Goal: Information Seeking & Learning: Find specific fact

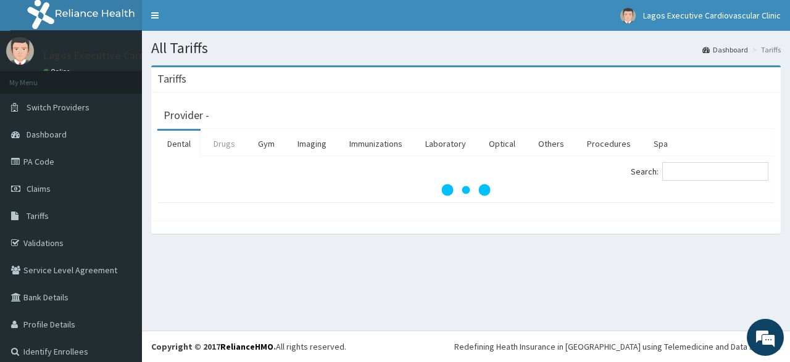
click at [232, 145] on link "Drugs" at bounding box center [224, 144] width 41 height 26
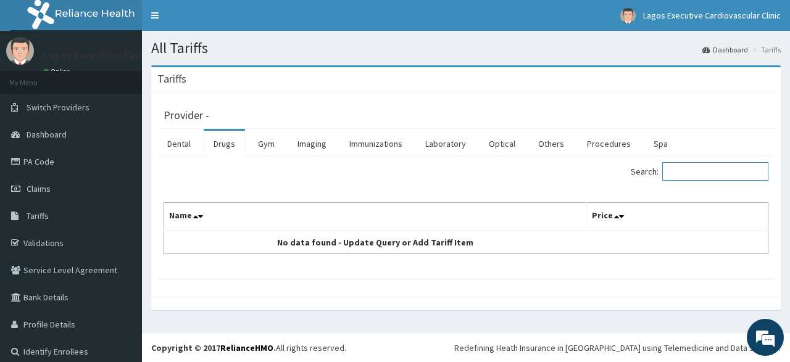
click at [705, 172] on input "Search:" at bounding box center [716, 171] width 106 height 19
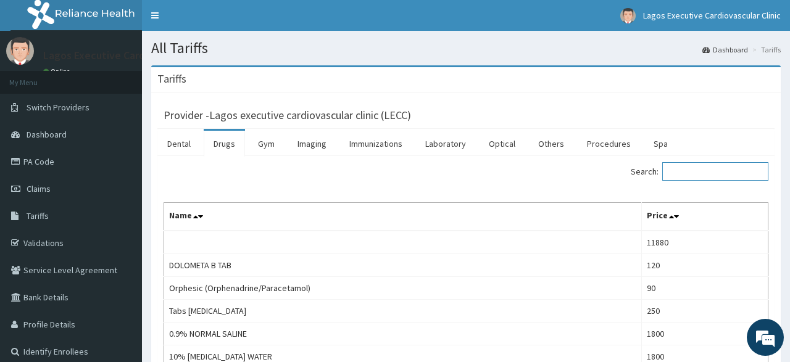
paste input "[MEDICAL_DATA] Met"
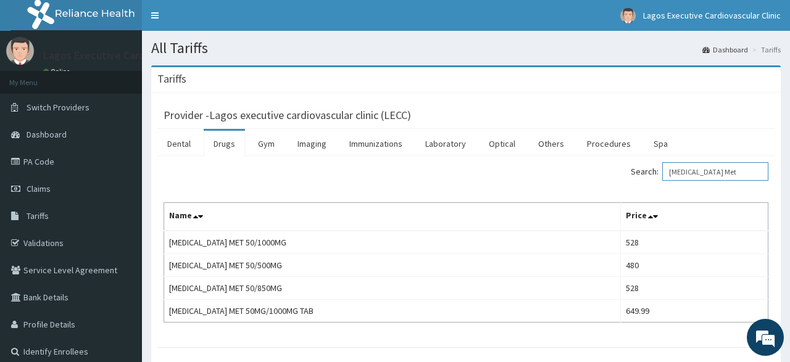
click at [722, 172] on input "[MEDICAL_DATA] Met" at bounding box center [716, 171] width 106 height 19
type input "G"
paste input "[MEDICAL_DATA]"
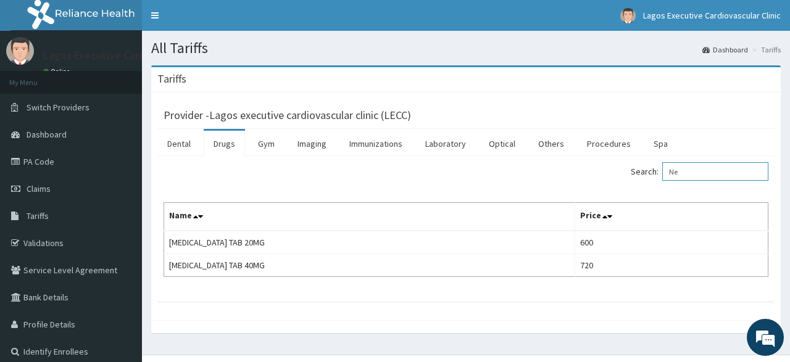
type input "N"
paste input "[MEDICAL_DATA]"
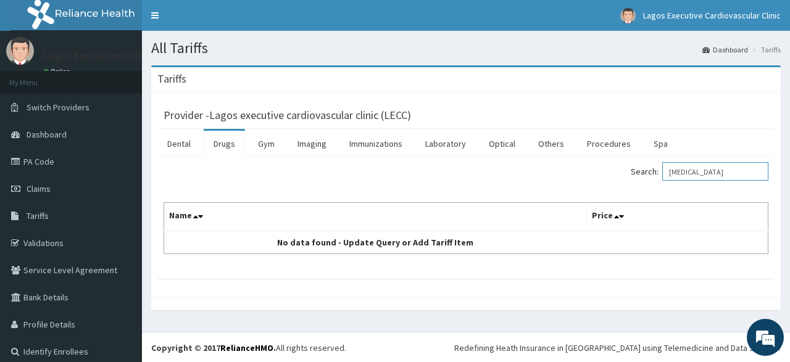
drag, startPoint x: 690, startPoint y: 174, endPoint x: 693, endPoint y: 180, distance: 6.9
click at [690, 175] on input "[MEDICAL_DATA]" at bounding box center [716, 171] width 106 height 19
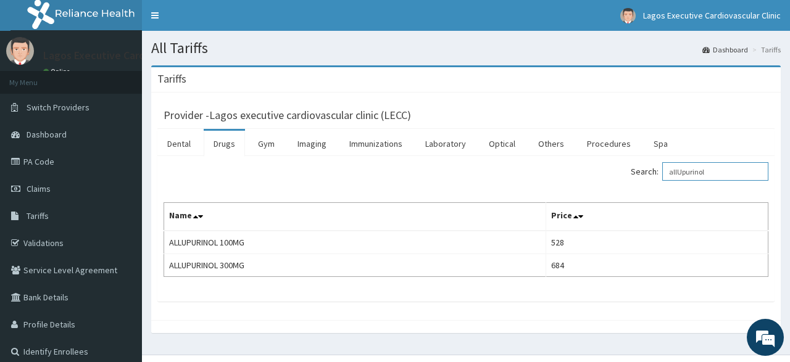
click at [721, 165] on input "allUpurinol" at bounding box center [716, 171] width 106 height 19
type input "a"
paste input "[MEDICAL_DATA]"
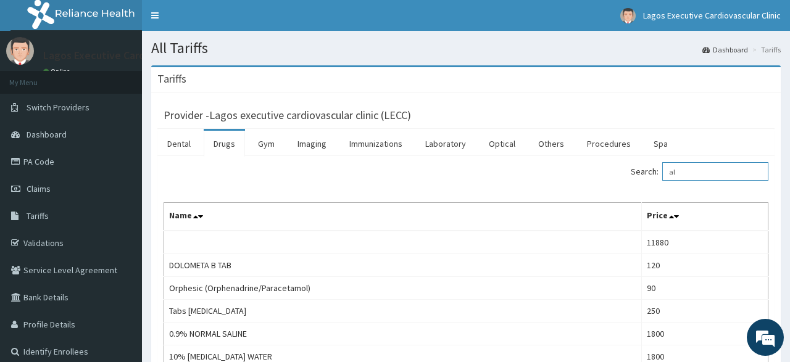
type input "a"
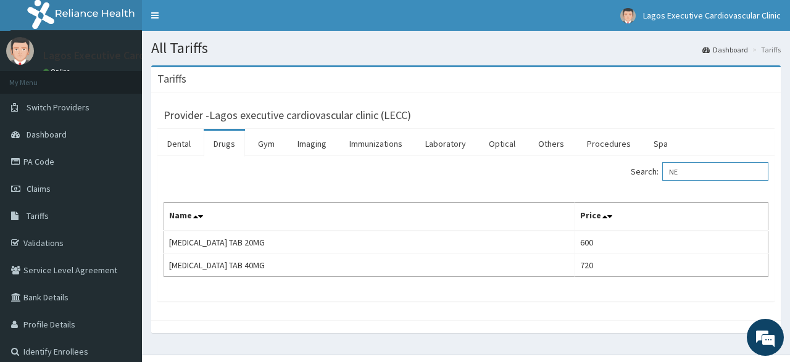
type input "N"
type input "f"
paste input "[MEDICAL_DATA]"
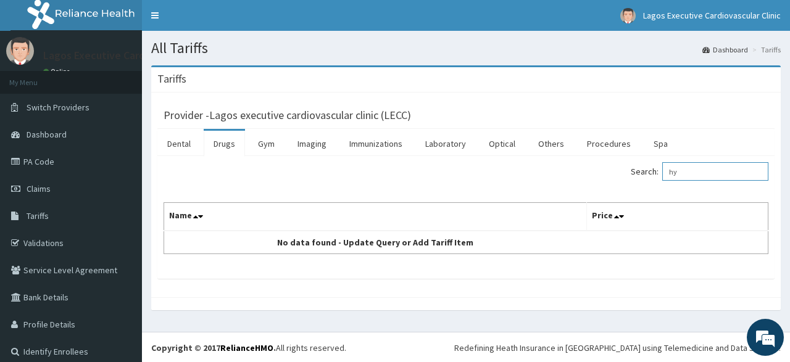
type input "h"
type input "u"
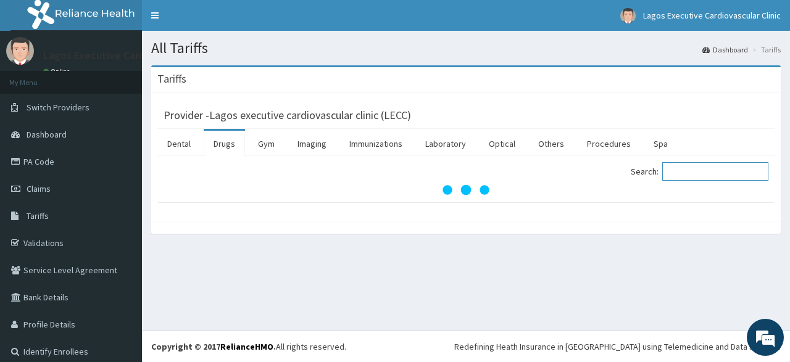
paste input "[MEDICAL_DATA]"
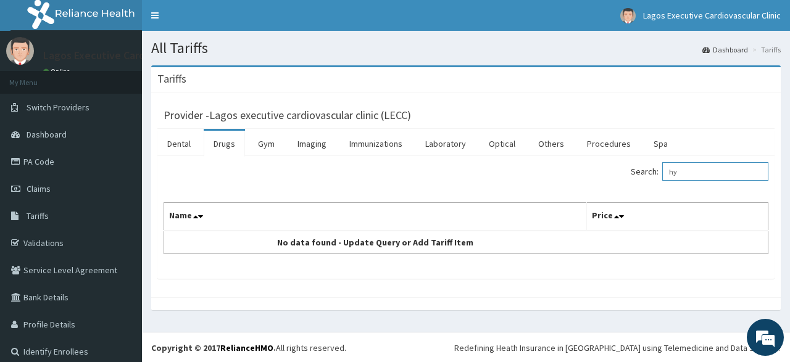
type input "h"
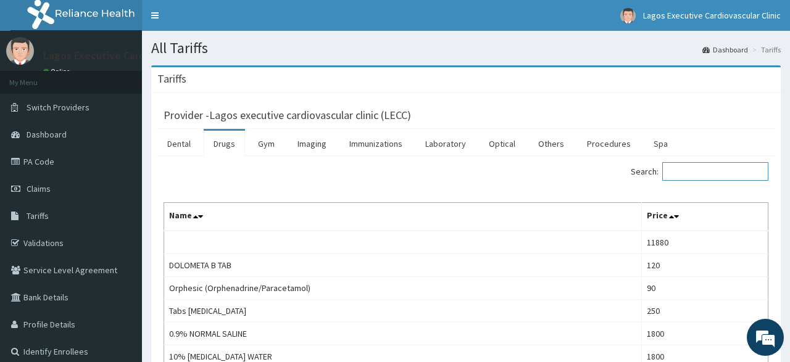
paste input "[MEDICAL_DATA]"
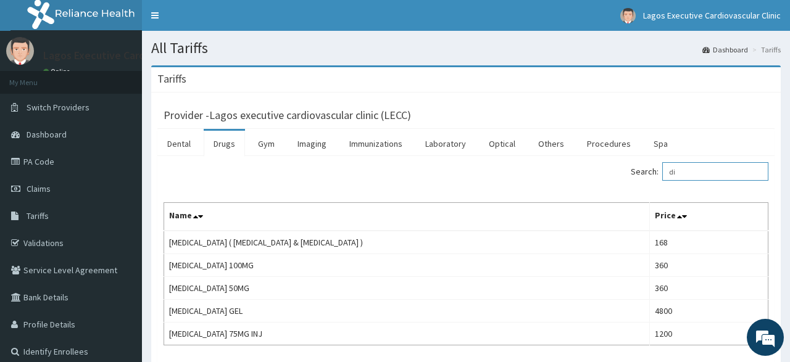
type input "d"
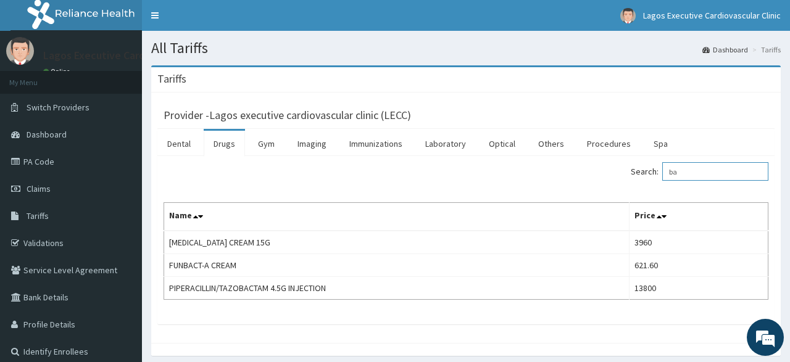
type input "b"
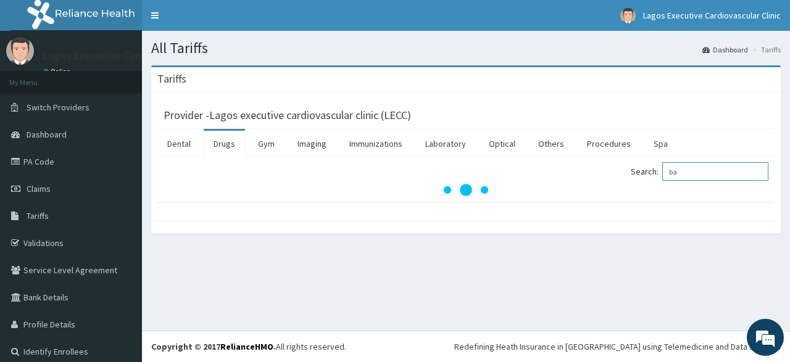
type input "b"
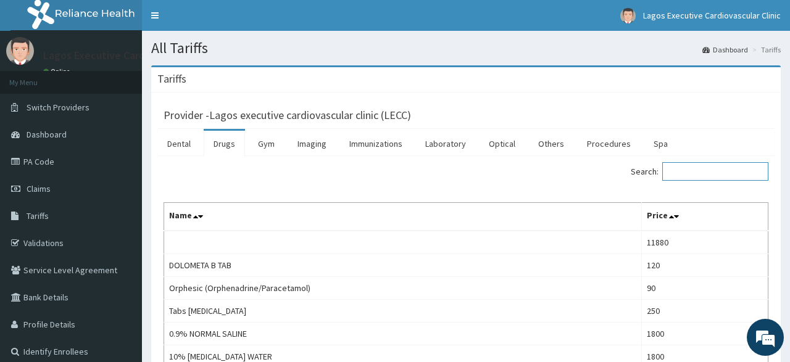
paste input "[MEDICAL_DATA]"
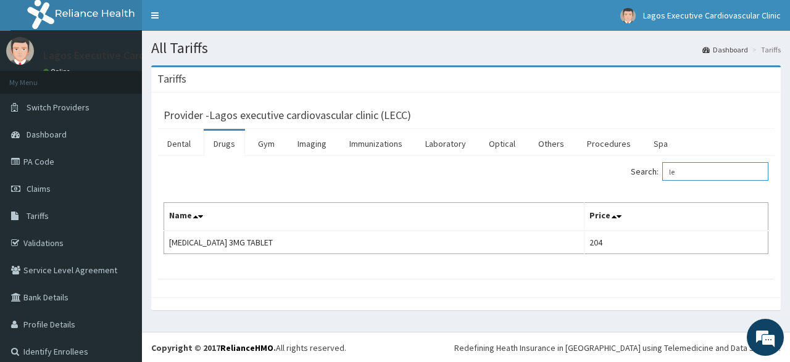
type input "l"
type input "b"
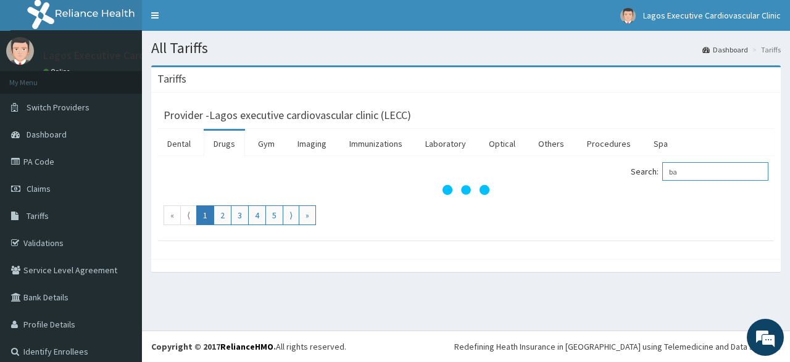
type input "b"
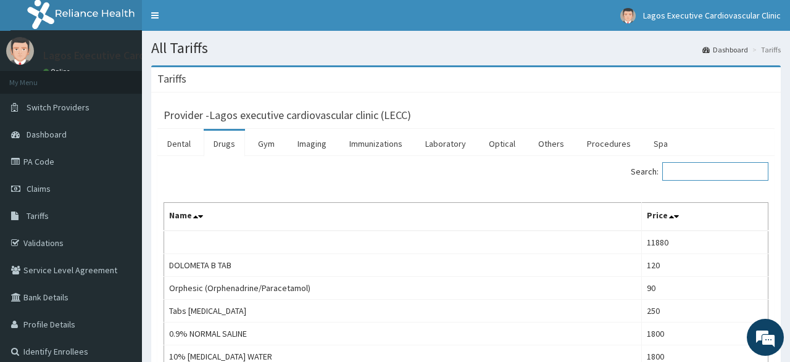
paste input "[MEDICAL_DATA]"
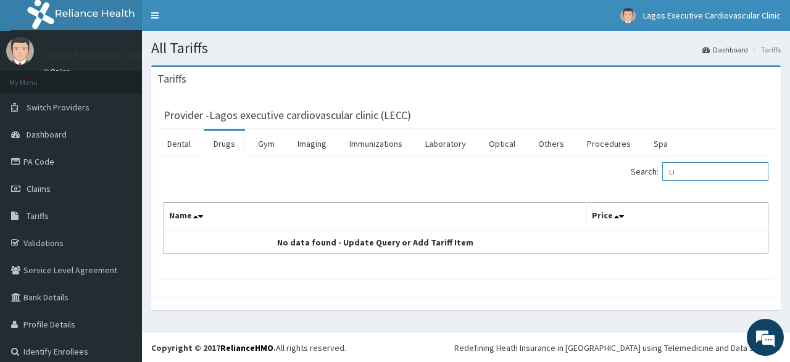
type input "L"
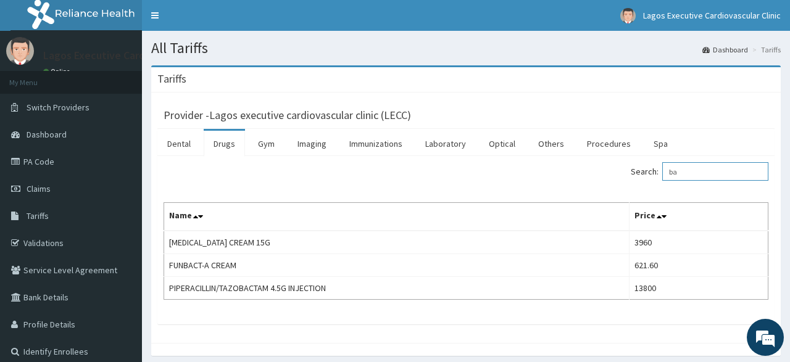
type input "b"
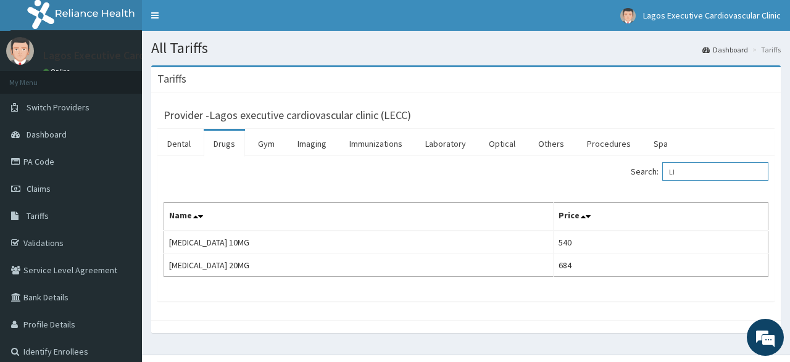
type input "L"
type input "A"
